Goal: Find specific page/section: Find specific page/section

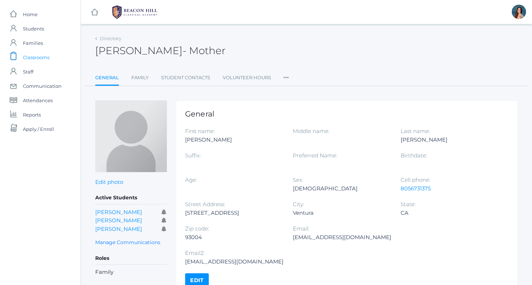
click at [33, 54] on span "Classrooms" at bounding box center [36, 57] width 27 height 14
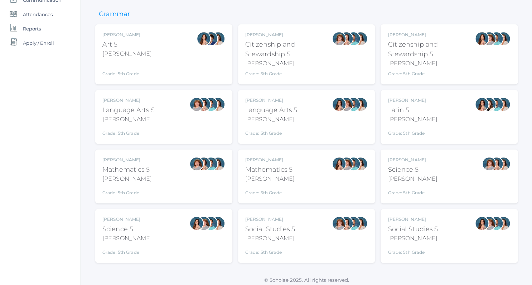
scroll to position [89, 0]
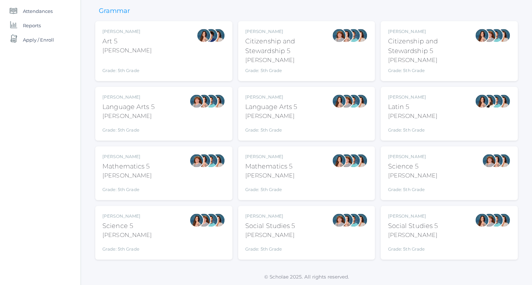
click at [271, 108] on div "Language Arts 5" at bounding box center [271, 107] width 52 height 10
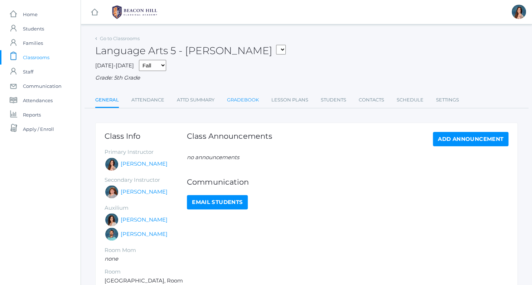
click at [246, 101] on link "Gradebook" at bounding box center [243, 100] width 32 height 14
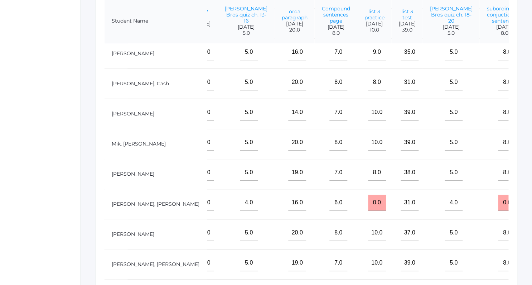
scroll to position [178, 0]
